Goal: Task Accomplishment & Management: Manage account settings

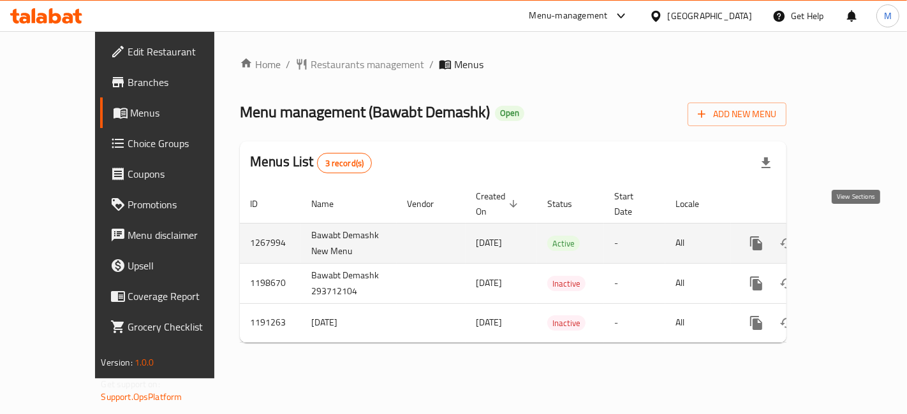
click at [856, 236] on icon "enhanced table" at bounding box center [847, 243] width 15 height 15
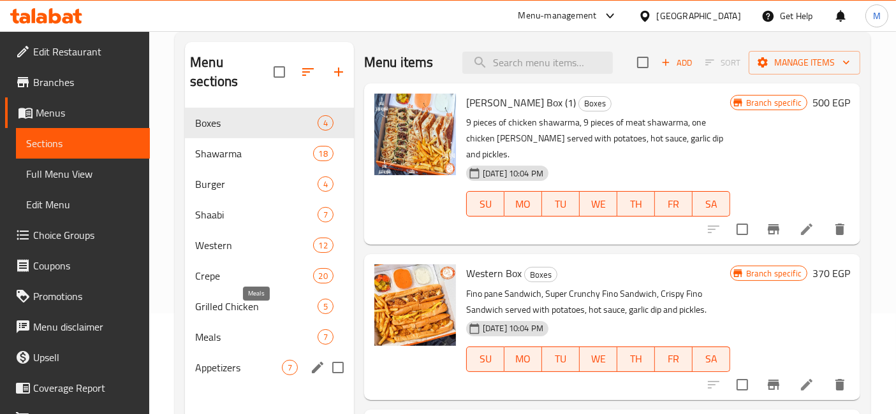
scroll to position [142, 0]
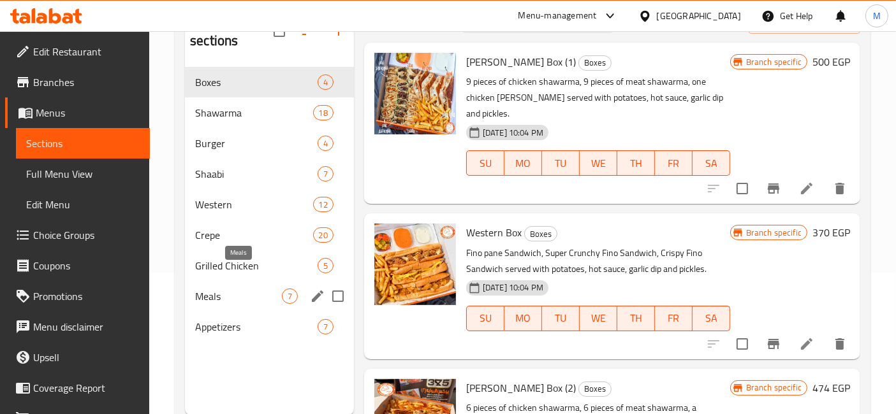
click at [258, 289] on span "Meals" at bounding box center [238, 296] width 87 height 15
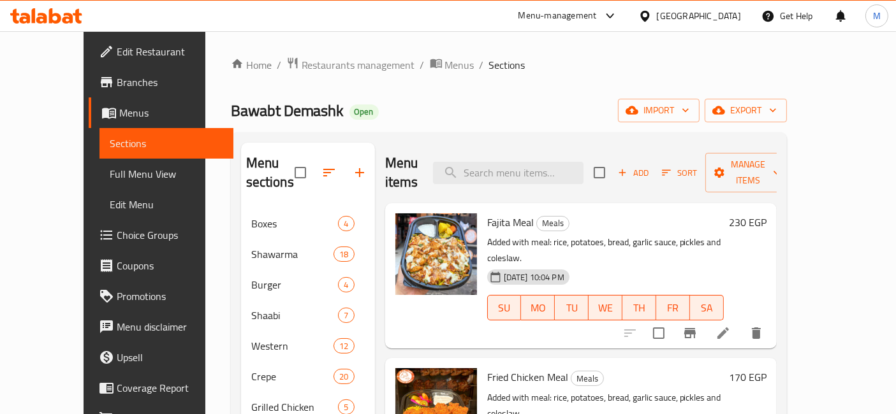
click at [766, 214] on h6 "230 EGP" at bounding box center [748, 223] width 38 height 18
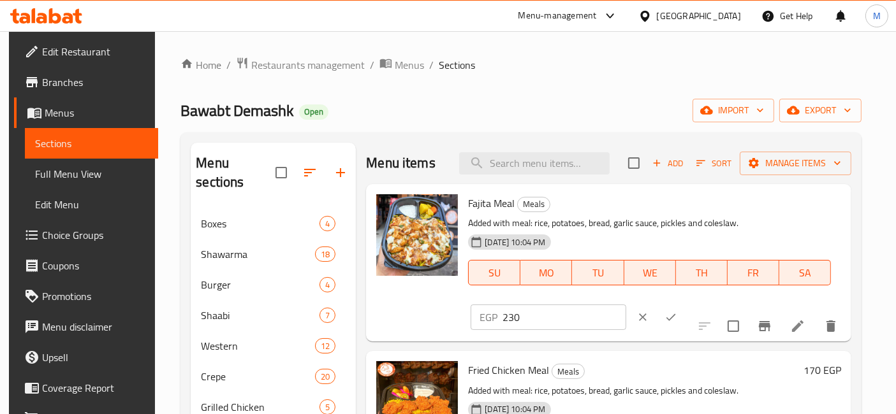
click at [626, 305] on input "230" at bounding box center [563, 318] width 123 height 26
type input "180"
click at [677, 311] on icon "ok" at bounding box center [670, 317] width 13 height 13
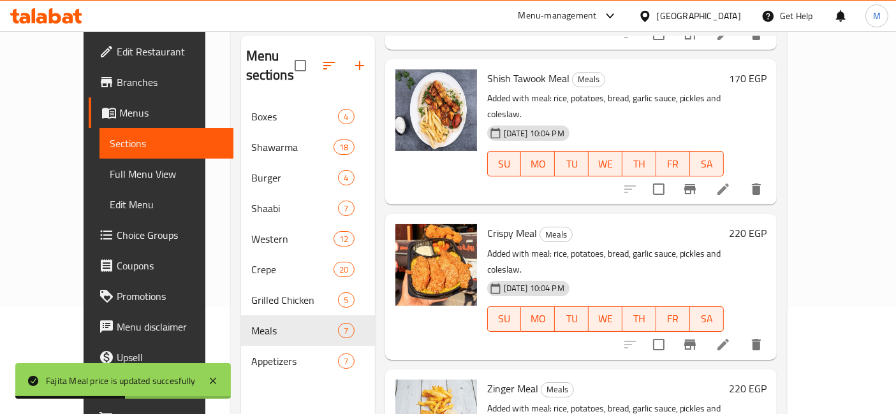
scroll to position [425, 0]
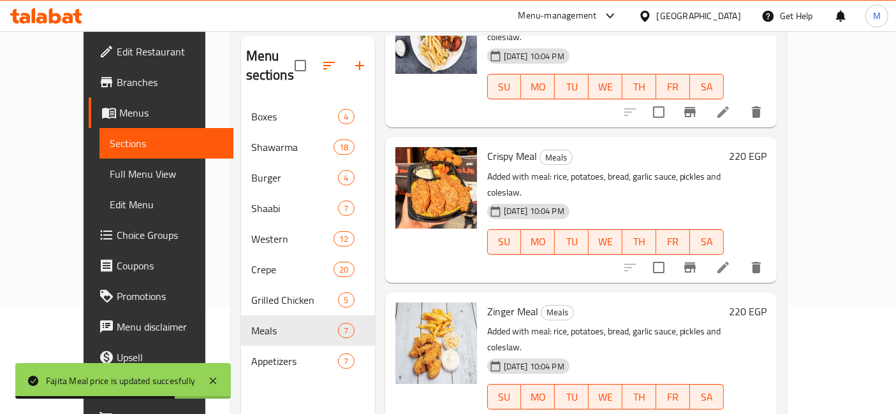
click at [766, 147] on h6 "220 EGP" at bounding box center [748, 156] width 38 height 18
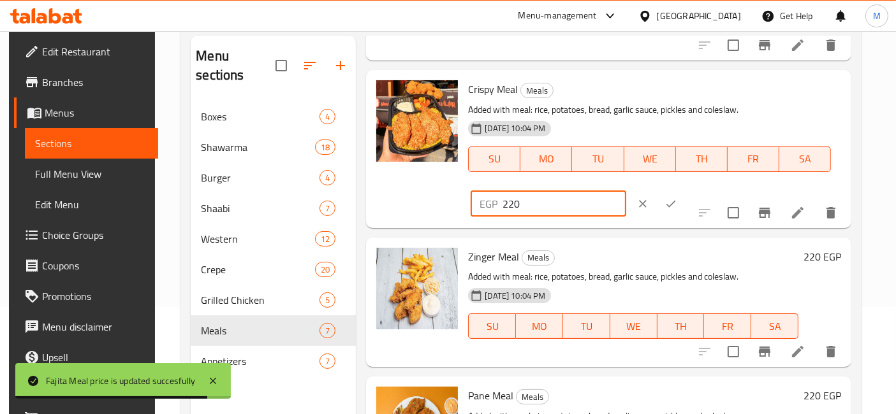
click at [626, 191] on input "220" at bounding box center [563, 204] width 123 height 26
click at [626, 191] on input "2201" at bounding box center [563, 204] width 123 height 26
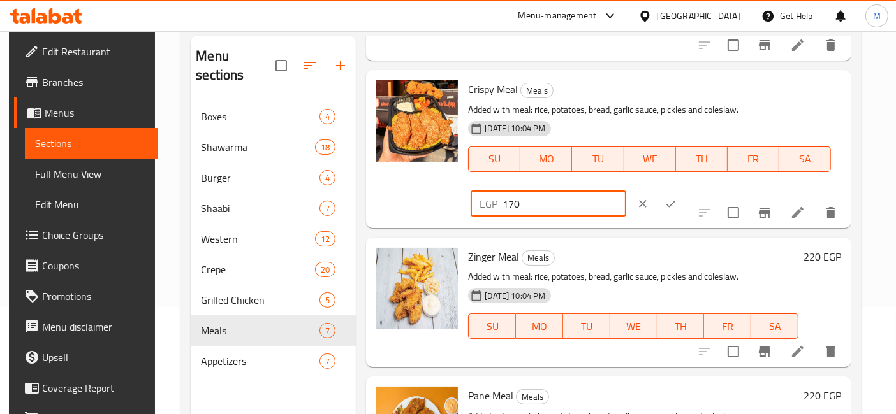
type input "170"
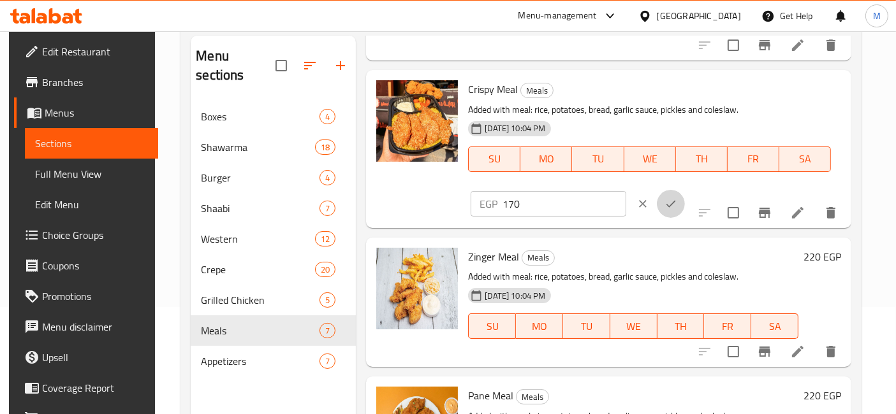
click at [685, 190] on button "ok" at bounding box center [671, 204] width 28 height 28
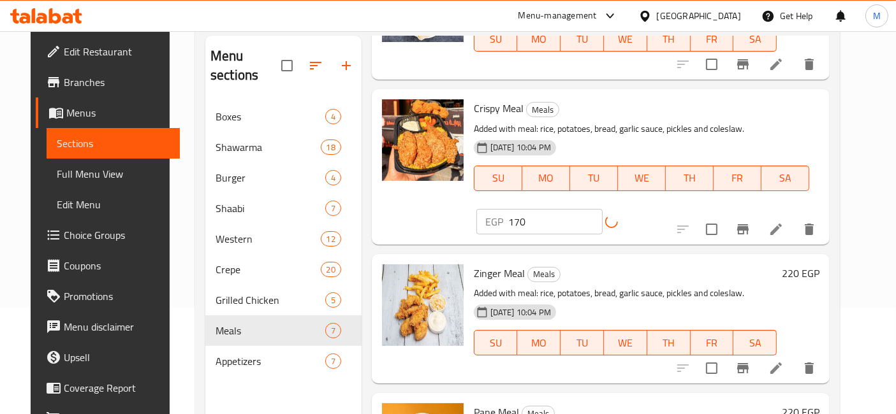
click at [810, 265] on h6 "220 EGP" at bounding box center [801, 274] width 38 height 18
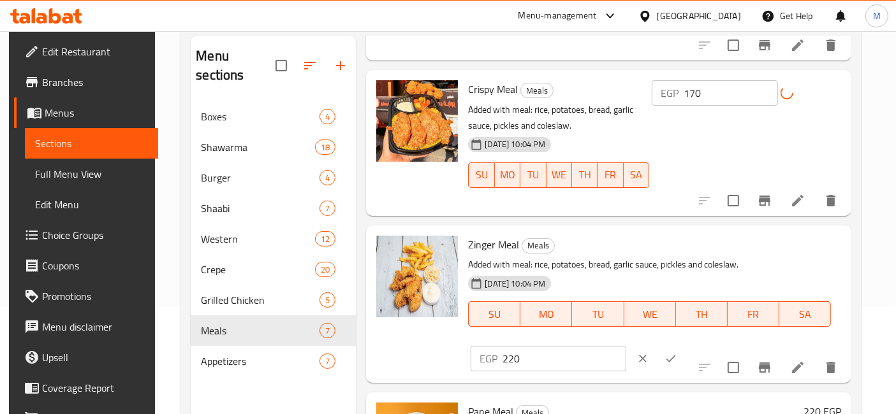
click at [626, 346] on input "220" at bounding box center [563, 359] width 123 height 26
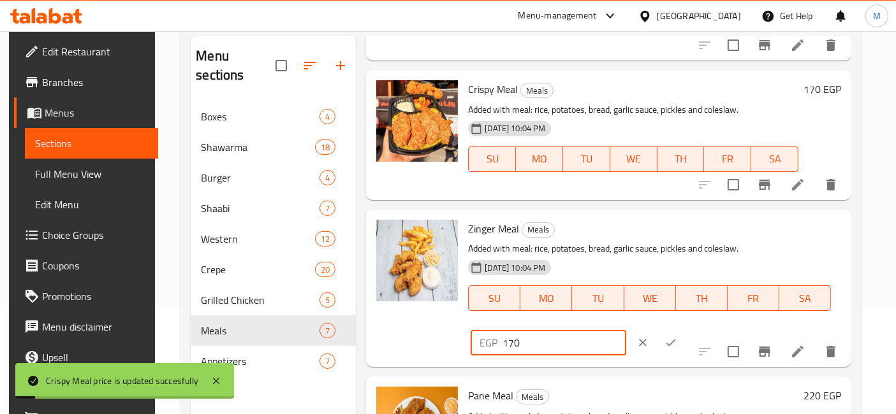
type input "170"
click at [685, 329] on button "ok" at bounding box center [671, 343] width 28 height 28
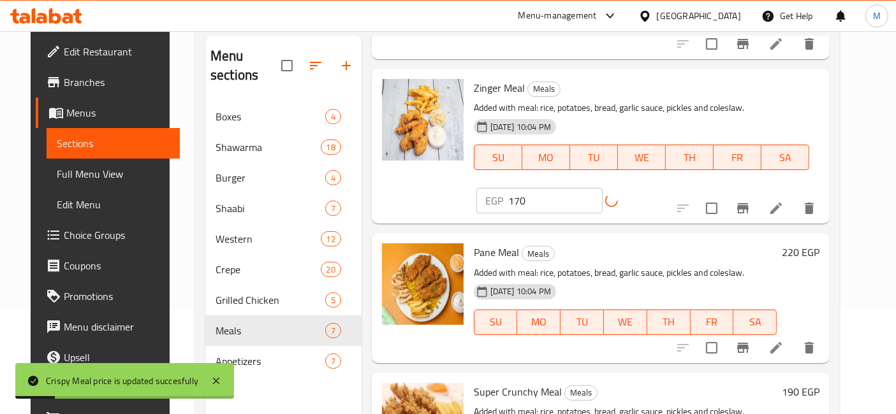
scroll to position [608, 0]
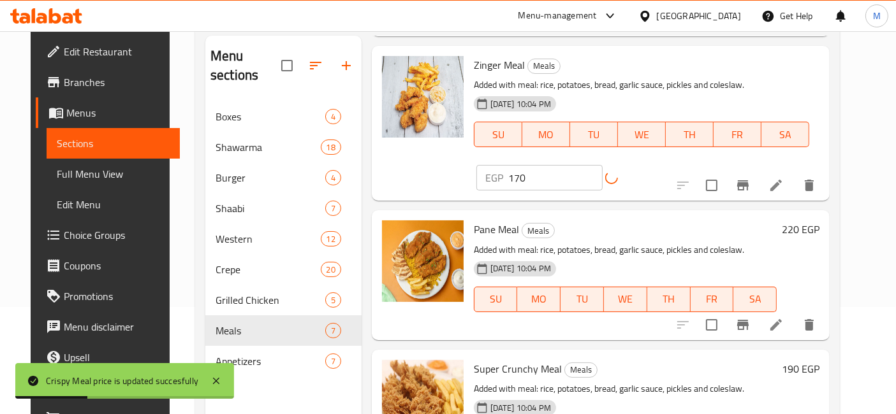
click at [812, 221] on h6 "220 EGP" at bounding box center [801, 230] width 38 height 18
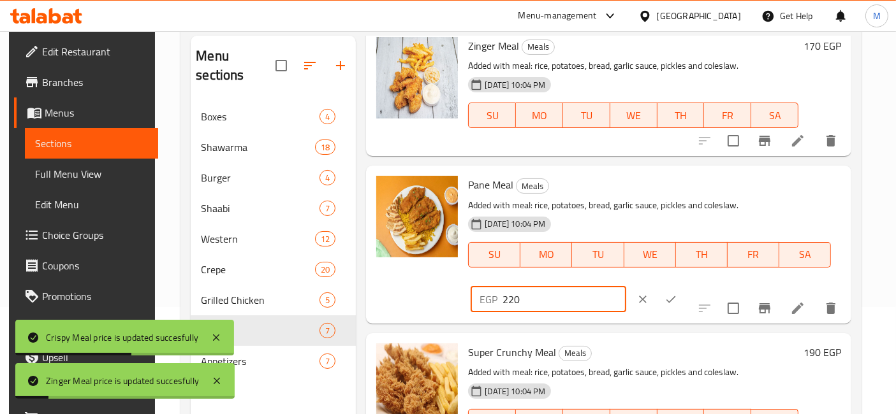
click at [626, 287] on input "220" at bounding box center [563, 300] width 123 height 26
type input "2"
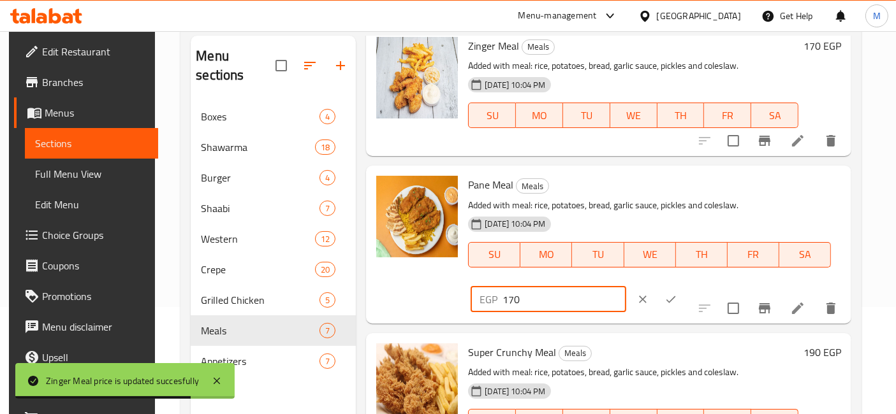
type input "170"
click at [685, 286] on div at bounding box center [657, 300] width 56 height 28
click at [677, 293] on icon "ok" at bounding box center [670, 299] width 13 height 13
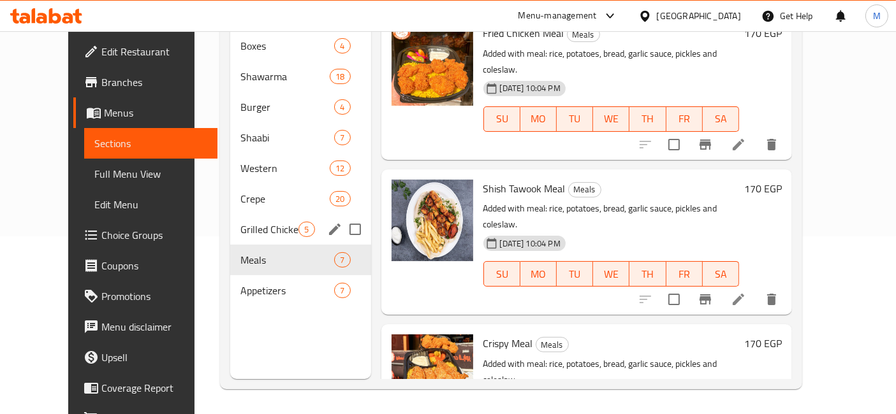
scroll to position [0, 0]
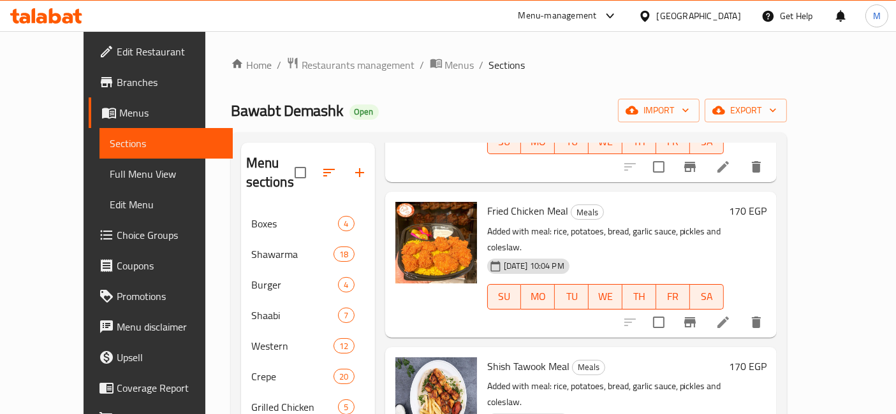
click at [75, 18] on icon at bounding box center [46, 15] width 72 height 15
